Goal: Task Accomplishment & Management: Manage account settings

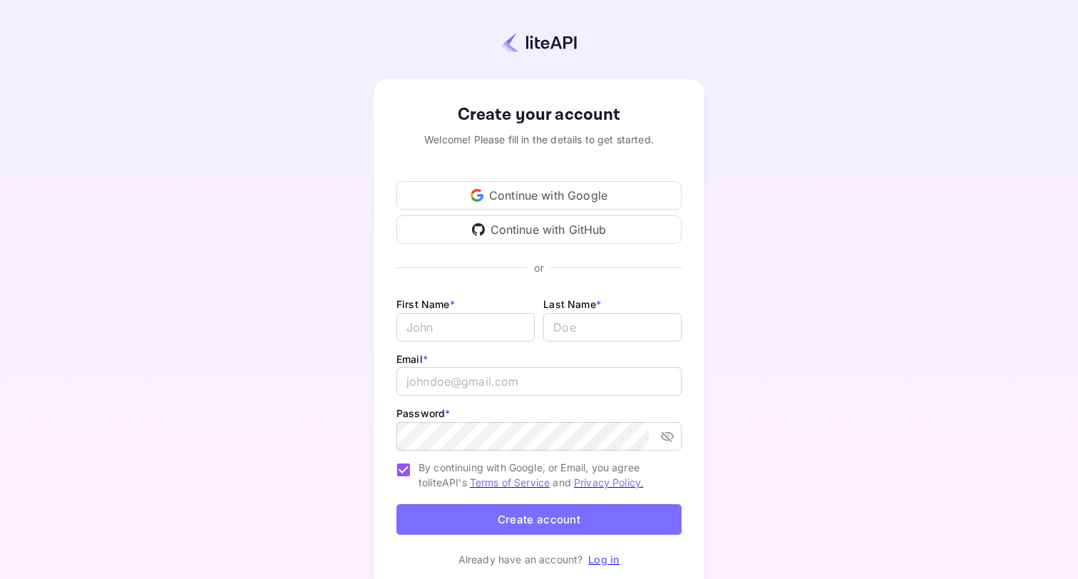
click at [472, 190] on icon at bounding box center [476, 195] width 13 height 13
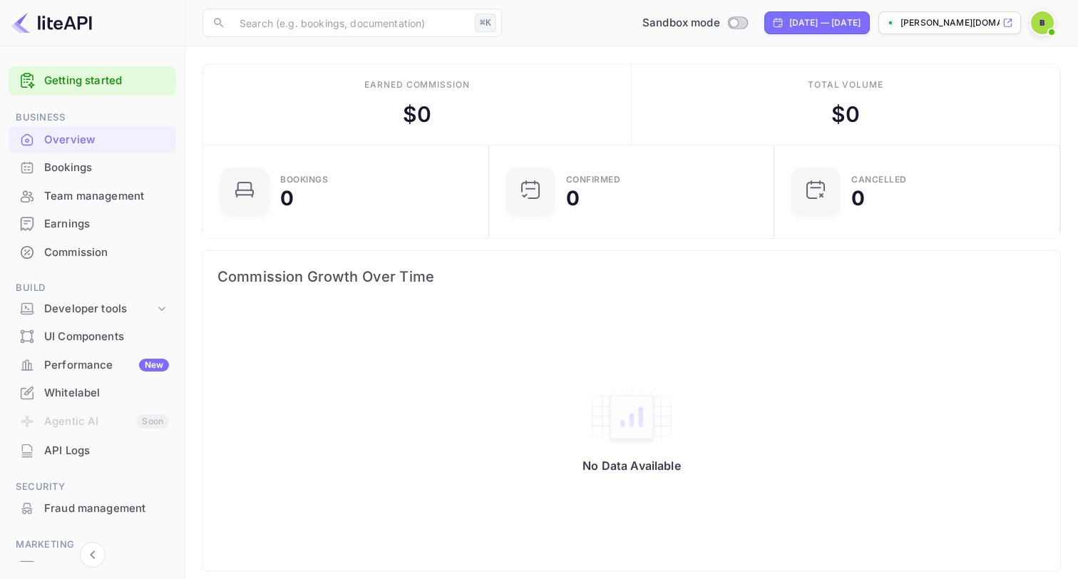
click at [99, 164] on div "Bookings" at bounding box center [106, 168] width 125 height 16
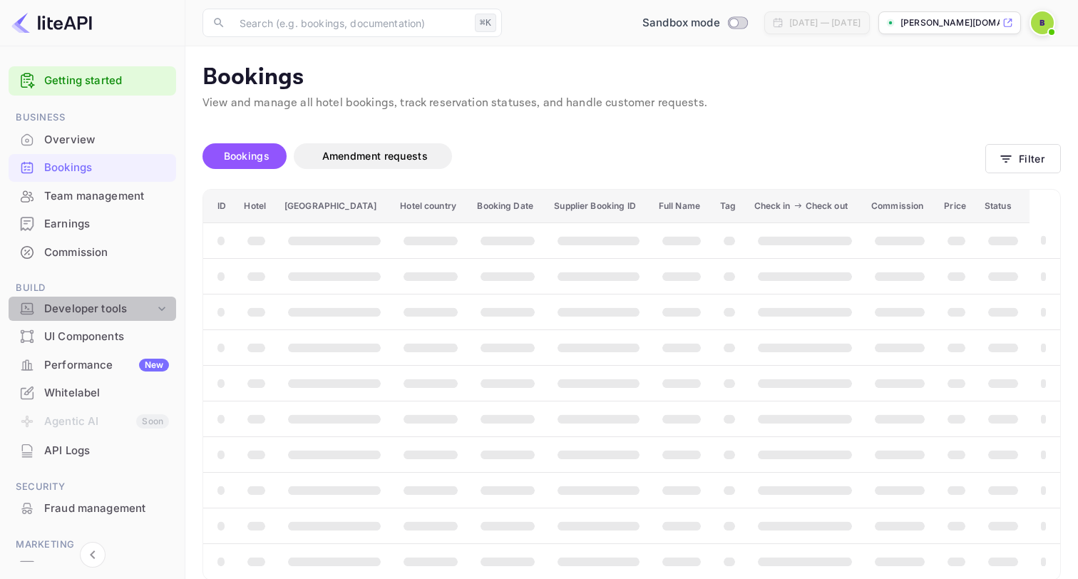
click at [104, 301] on div "Developer tools" at bounding box center [99, 309] width 110 height 16
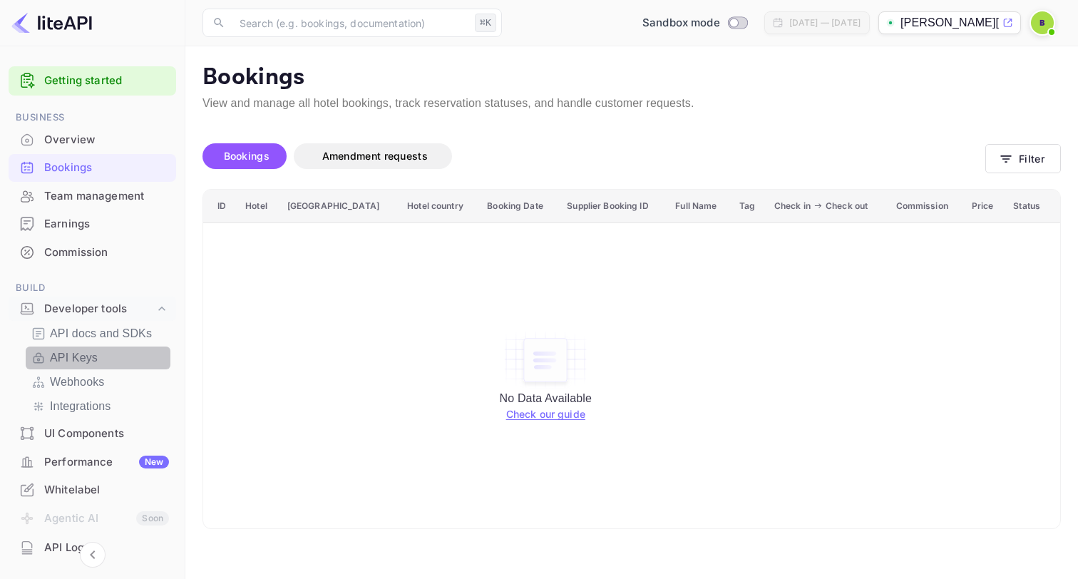
click at [98, 346] on div "API Keys" at bounding box center [98, 357] width 145 height 23
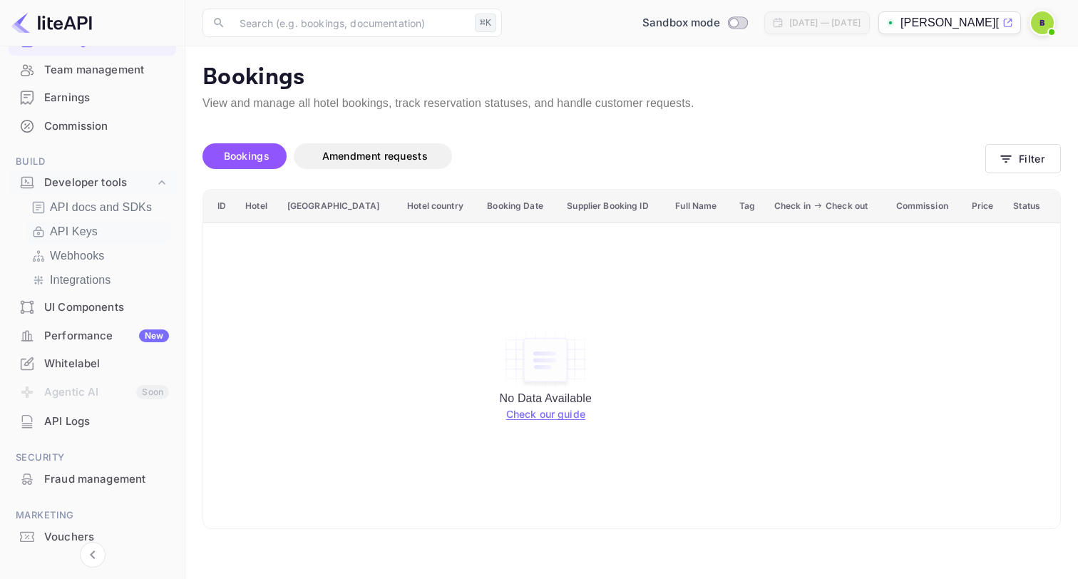
scroll to position [161, 0]
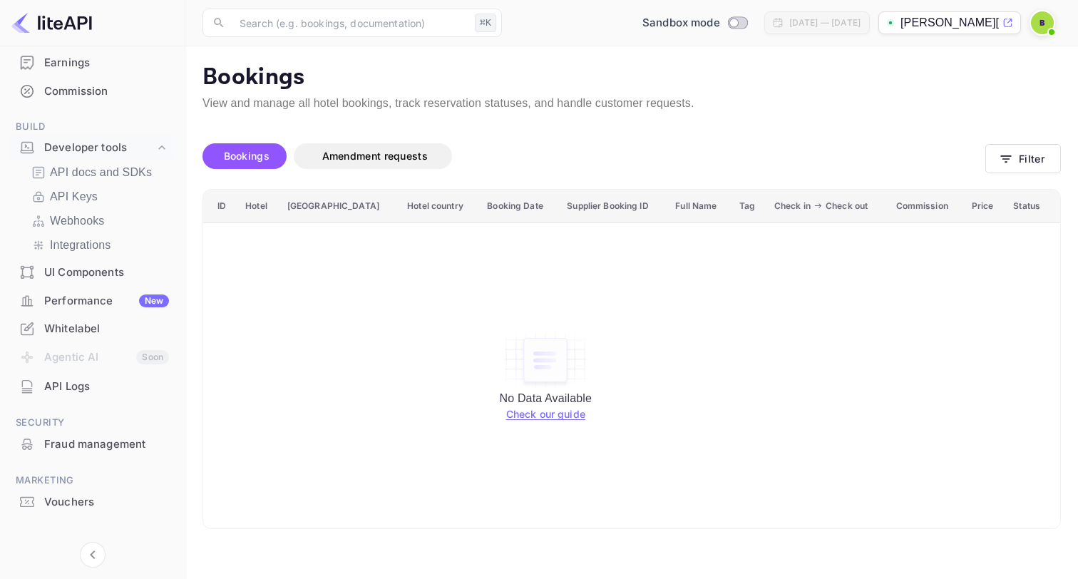
click at [106, 437] on div "Fraud management" at bounding box center [106, 444] width 125 height 16
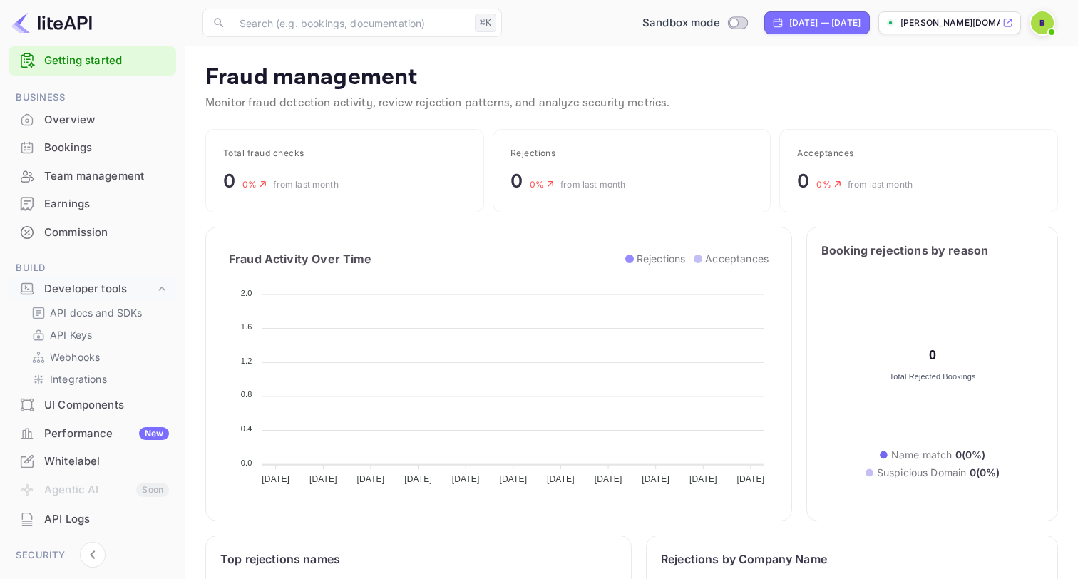
scroll to position [10, 0]
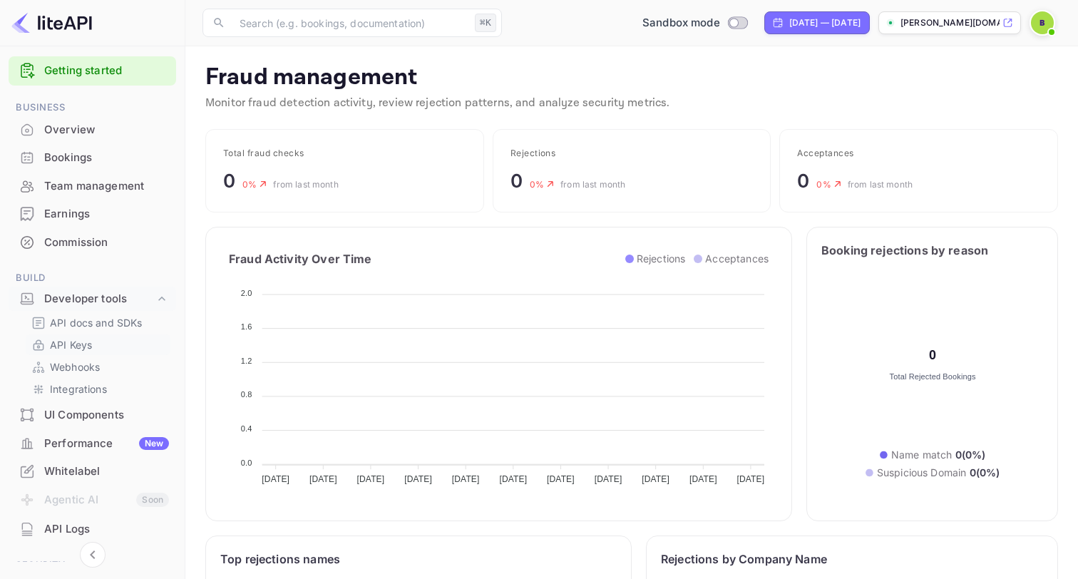
click at [74, 337] on p "API Keys" at bounding box center [71, 344] width 42 height 15
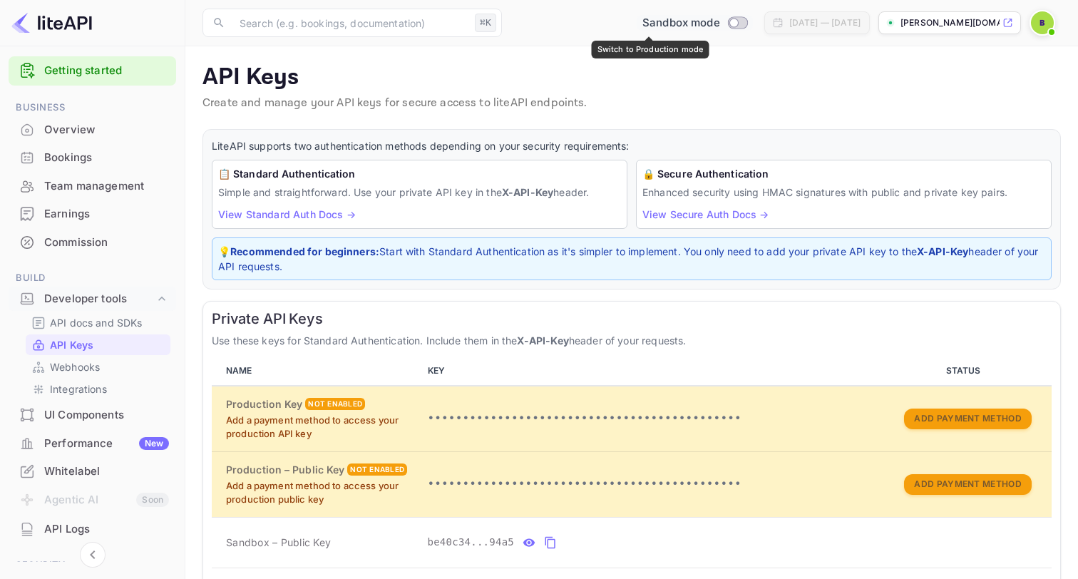
click at [719, 20] on input "Switch to Production mode" at bounding box center [733, 22] width 29 height 9
checkbox input "false"
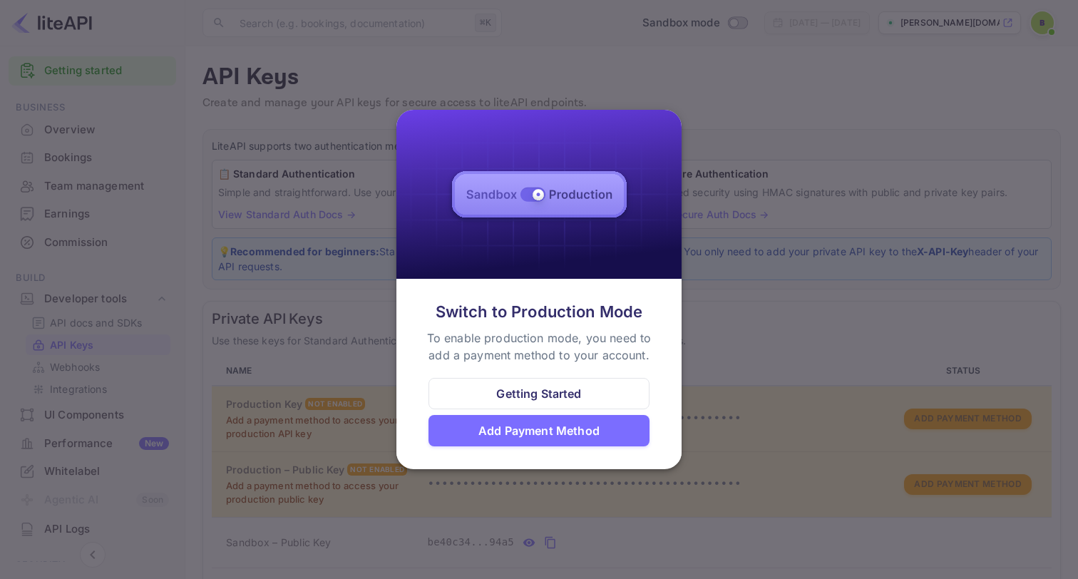
click at [712, 126] on div at bounding box center [539, 289] width 1078 height 579
